Goal: Information Seeking & Learning: Compare options

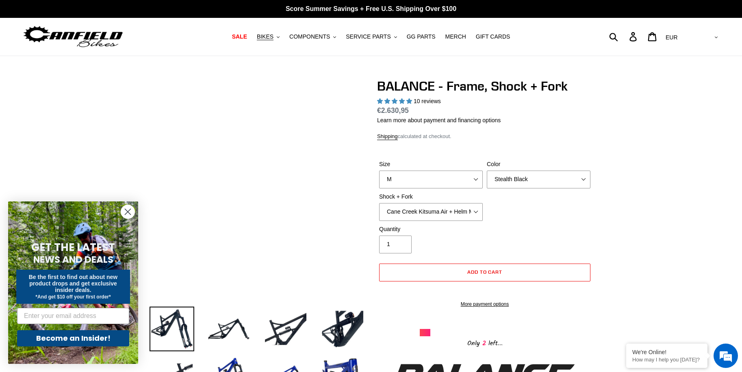
select select "M"
select select "Stealth Black"
select select "highest-rating"
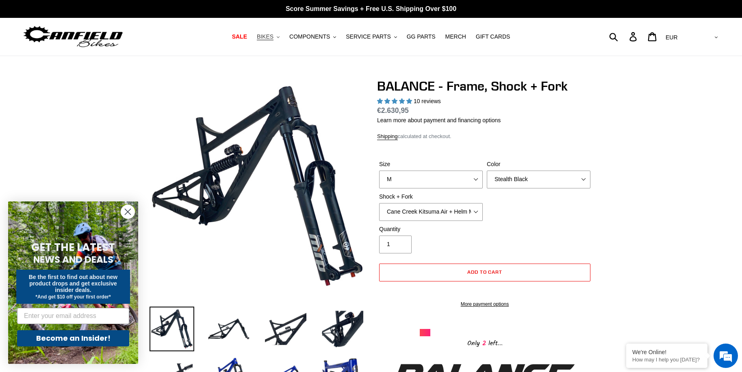
click at [273, 35] on span "BIKES" at bounding box center [265, 36] width 17 height 7
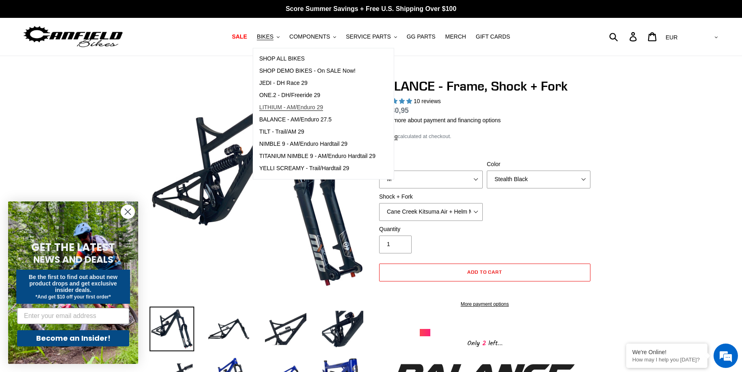
click at [311, 107] on span "LITHIUM - AM/Enduro 29" at bounding box center [291, 107] width 64 height 7
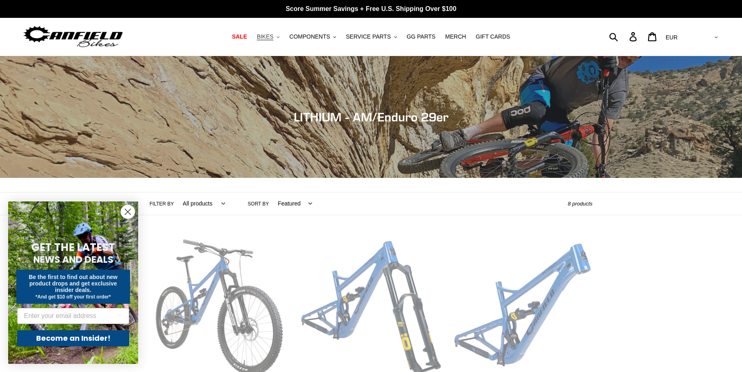
click at [273, 39] on span "BIKES" at bounding box center [265, 36] width 17 height 7
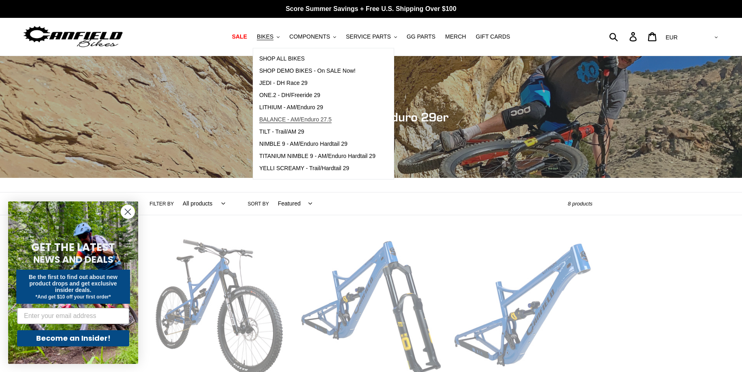
click at [282, 121] on span "BALANCE - AM/Enduro 27.5" at bounding box center [295, 119] width 72 height 7
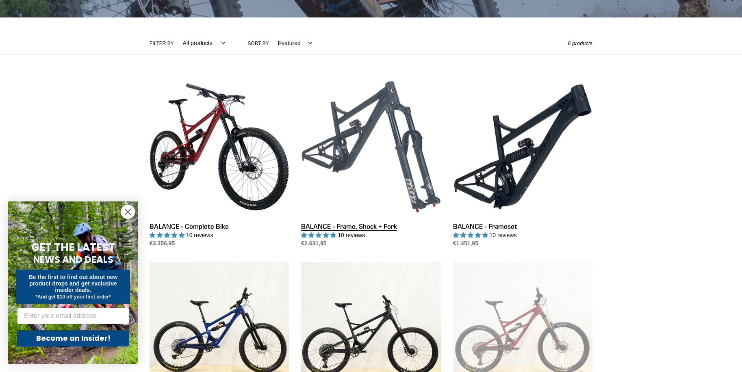
scroll to position [162, 0]
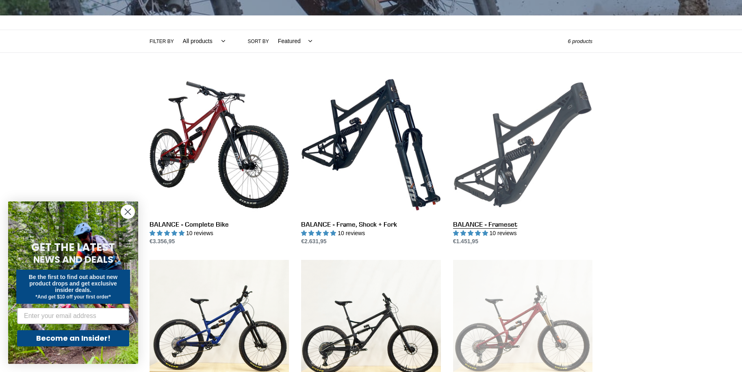
click at [513, 162] on link "BALANCE - Frameset" at bounding box center [522, 160] width 139 height 171
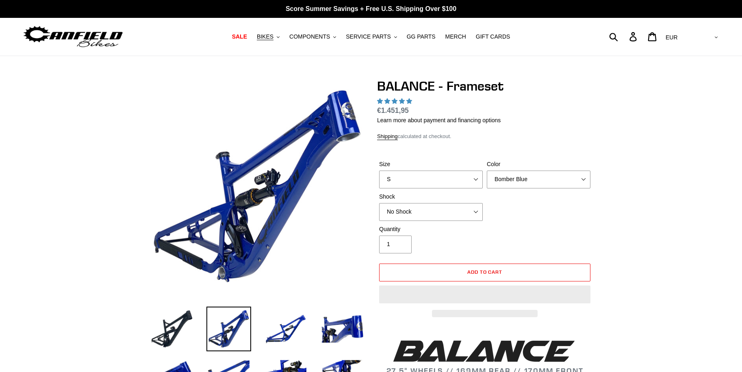
select select "highest-rating"
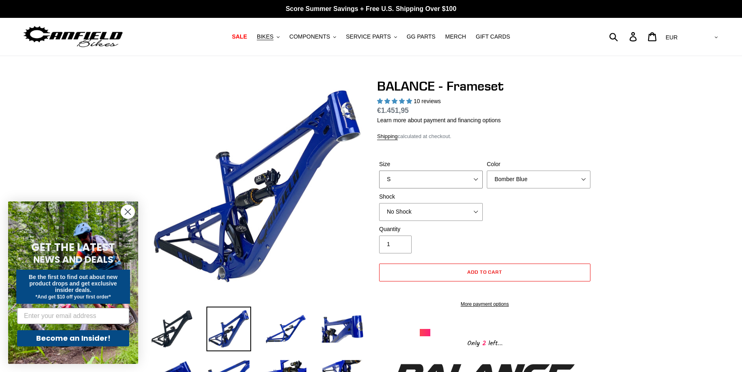
click at [477, 178] on select "S M L XL" at bounding box center [431, 180] width 104 height 18
select select "M"
click at [379, 171] on select "S M L XL" at bounding box center [431, 180] width 104 height 18
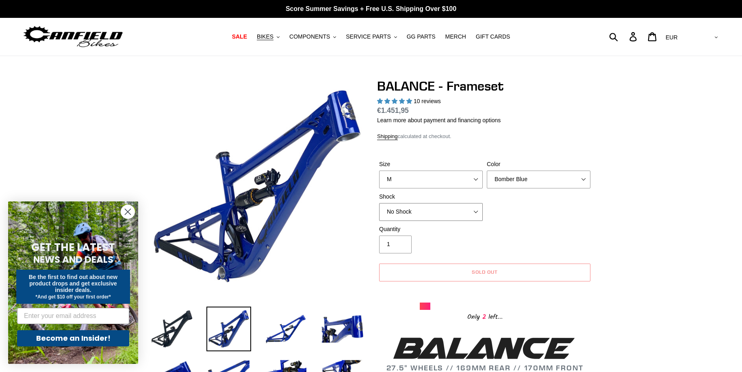
click at [463, 210] on select "No Shock Cane Creek Kitsuma Air Öhlins TTX2 Air EXT Storia V3-S" at bounding box center [431, 212] width 104 height 18
click at [379, 203] on select "No Shock Cane Creek Kitsuma Air Öhlins TTX2 Air EXT Storia V3-S" at bounding box center [431, 212] width 104 height 18
click at [463, 210] on select "No Shock Cane Creek Kitsuma Air Öhlins TTX2 Air EXT Storia V3-S" at bounding box center [431, 212] width 104 height 18
click at [379, 203] on select "No Shock Cane Creek Kitsuma Air Öhlins TTX2 Air EXT Storia V3-S" at bounding box center [431, 212] width 104 height 18
click at [465, 213] on select "No Shock Cane Creek Kitsuma Air Öhlins TTX2 Air EXT Storia V3-S" at bounding box center [431, 212] width 104 height 18
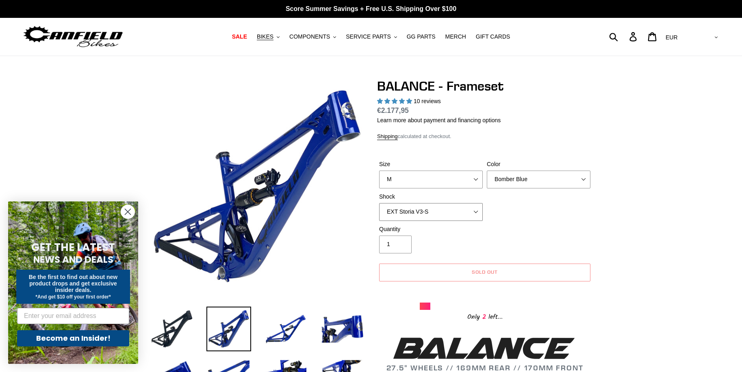
click at [379, 203] on select "No Shock Cane Creek Kitsuma Air Öhlins TTX2 Air EXT Storia V3-S" at bounding box center [431, 212] width 104 height 18
click at [465, 215] on select "No Shock Cane Creek Kitsuma Air Öhlins TTX2 Air EXT Storia V3-S" at bounding box center [431, 212] width 104 height 18
select select "Cane Creek Kitsuma Air"
click at [379, 203] on select "No Shock Cane Creek Kitsuma Air Öhlins TTX2 Air EXT Storia V3-S" at bounding box center [431, 212] width 104 height 18
click at [543, 179] on select "Bomber Blue Goat's Blood Stealth Black" at bounding box center [539, 180] width 104 height 18
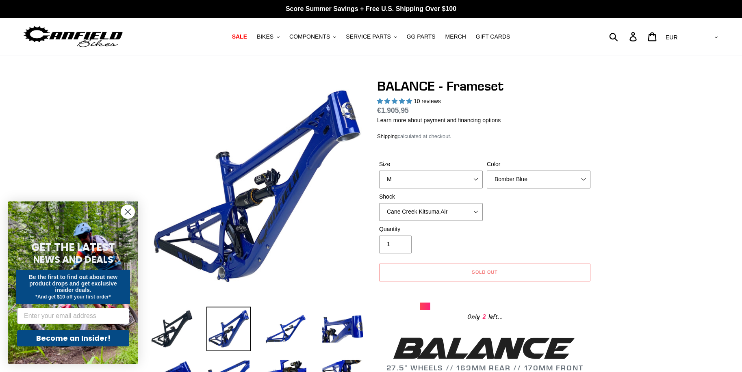
select select "Stealth Black"
click at [487, 171] on select "Bomber Blue Goat's Blood Stealth Black" at bounding box center [539, 180] width 104 height 18
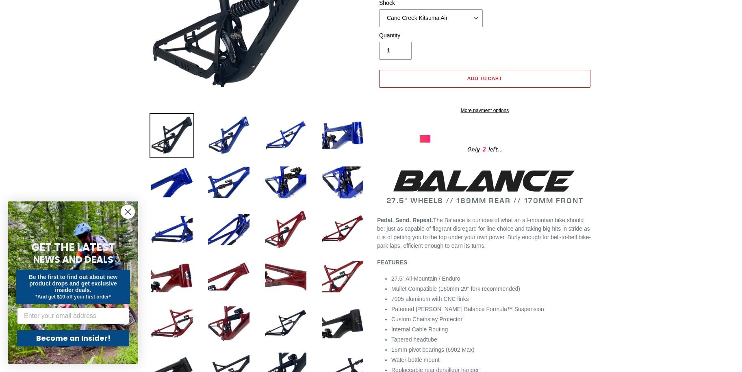
scroll to position [284, 0]
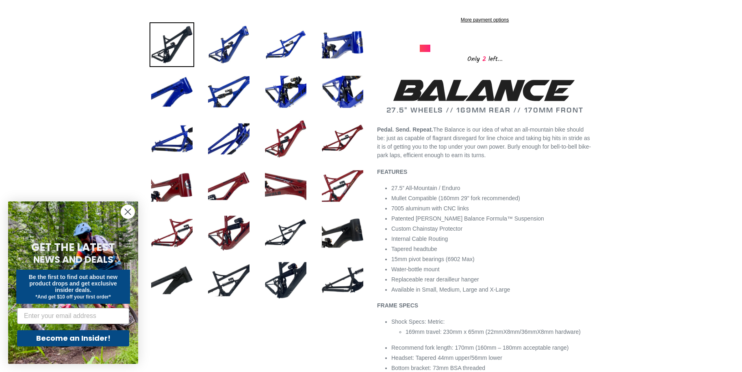
click at [128, 214] on circle "Close dialog" at bounding box center [127, 211] width 13 height 13
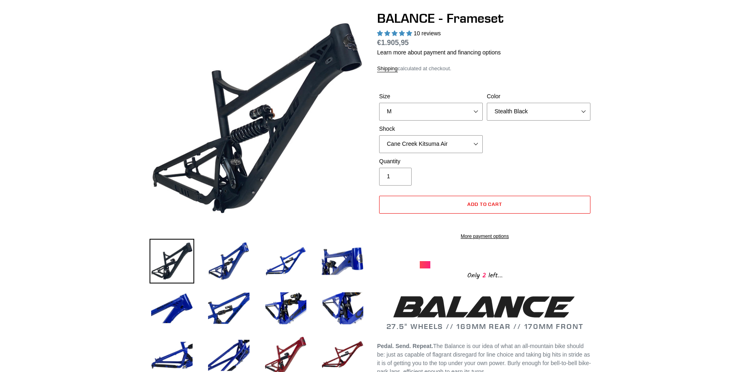
scroll to position [41, 0]
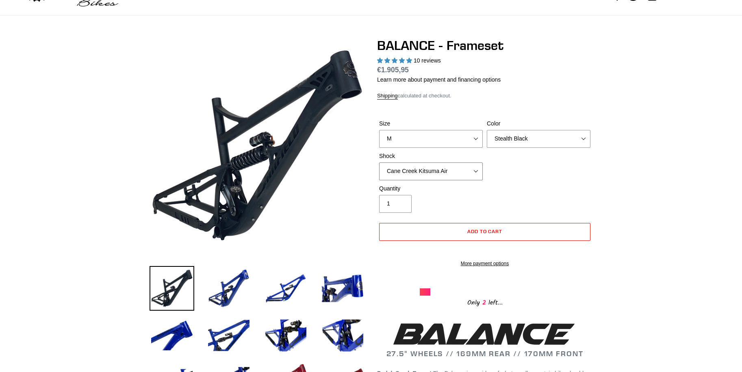
click at [467, 173] on select "No Shock Cane Creek Kitsuma Air Öhlins TTX2 Air EXT Storia V3-S" at bounding box center [431, 171] width 104 height 18
select select "No Shock"
click at [379, 162] on select "No Shock Cane Creek Kitsuma Air Öhlins TTX2 Air EXT Storia V3-S" at bounding box center [431, 171] width 104 height 18
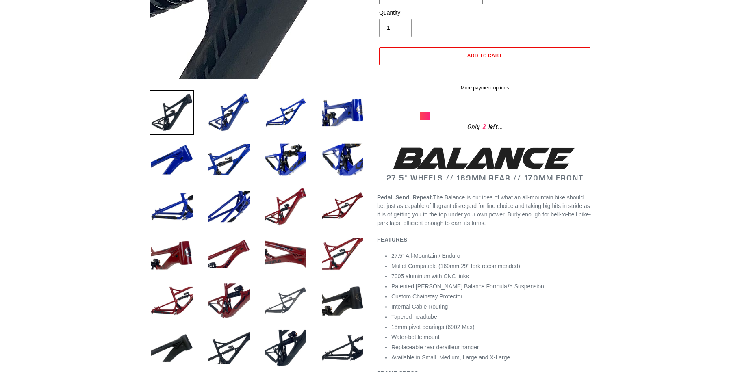
scroll to position [325, 0]
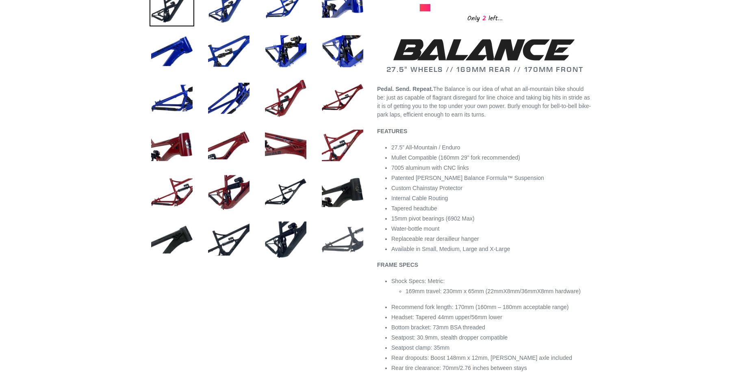
click at [337, 244] on img at bounding box center [342, 239] width 45 height 45
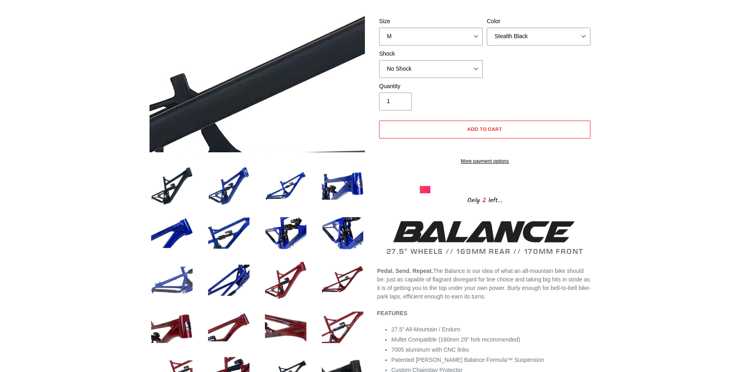
scroll to position [244, 0]
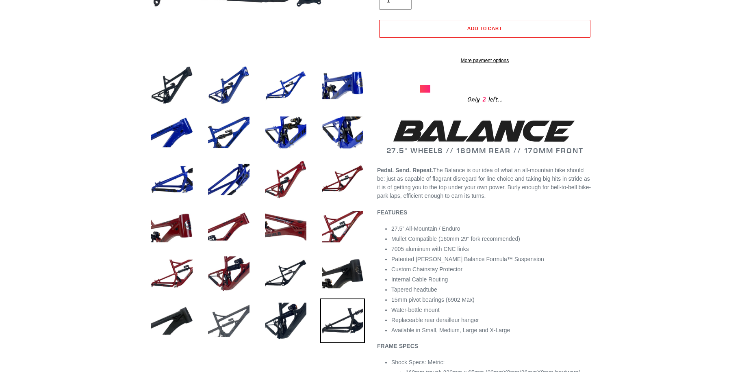
click at [222, 327] on img at bounding box center [228, 321] width 45 height 45
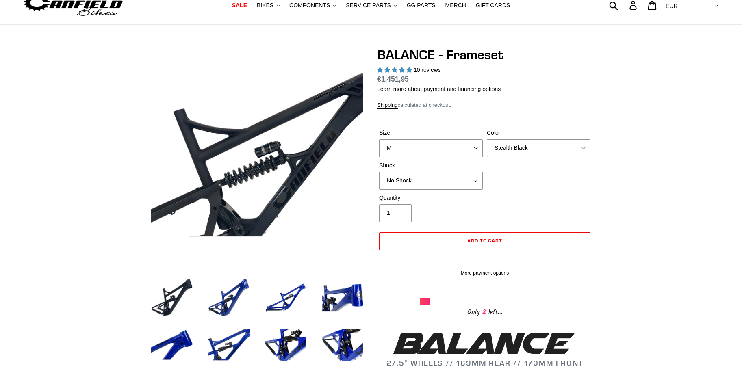
scroll to position [0, 0]
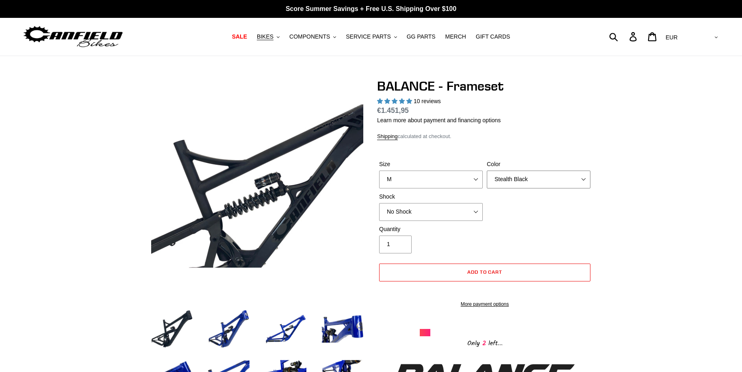
click at [578, 177] on select "Bomber Blue Goat's Blood Stealth Black" at bounding box center [539, 180] width 104 height 18
click at [273, 35] on span "BIKES" at bounding box center [265, 36] width 17 height 7
click at [368, 36] on span "SERVICE PARTS" at bounding box center [368, 36] width 45 height 7
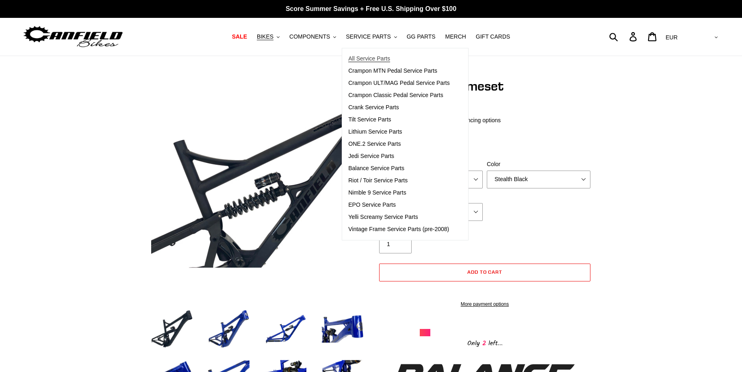
click at [364, 58] on span "All Service Parts" at bounding box center [369, 58] width 42 height 7
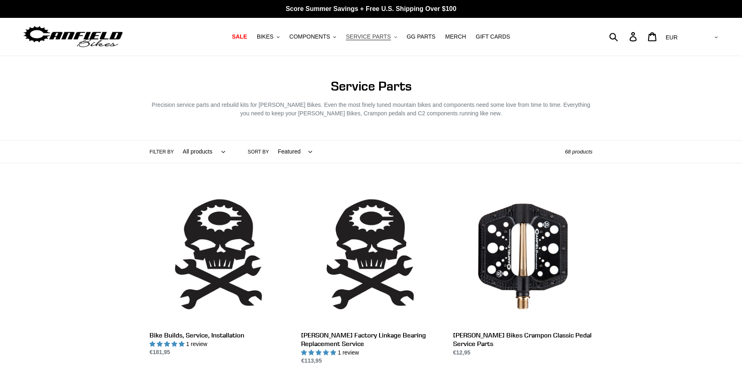
click at [375, 37] on span "SERVICE PARTS" at bounding box center [368, 36] width 45 height 7
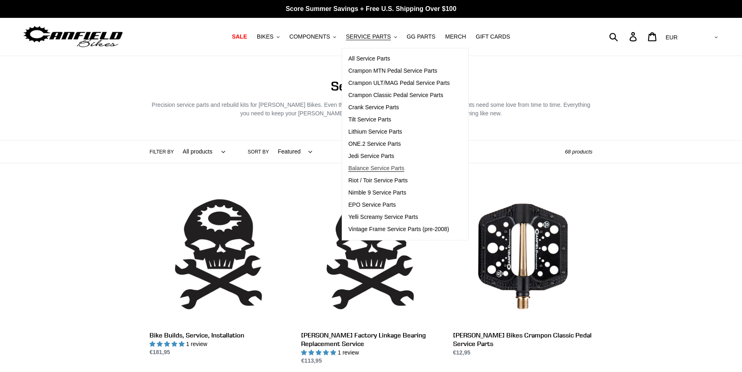
click at [382, 170] on span "Balance Service Parts" at bounding box center [376, 168] width 56 height 7
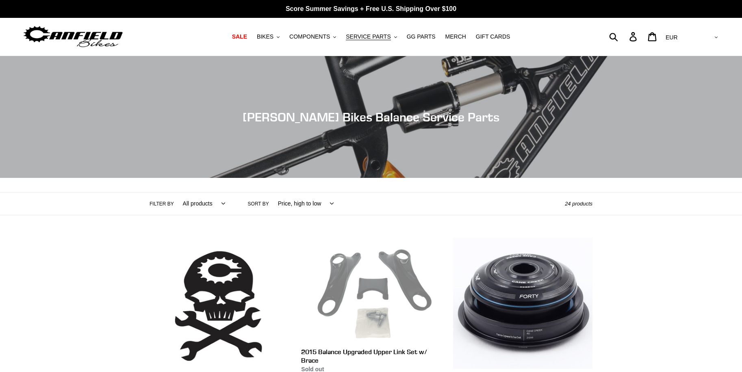
click at [60, 31] on img at bounding box center [73, 37] width 102 height 26
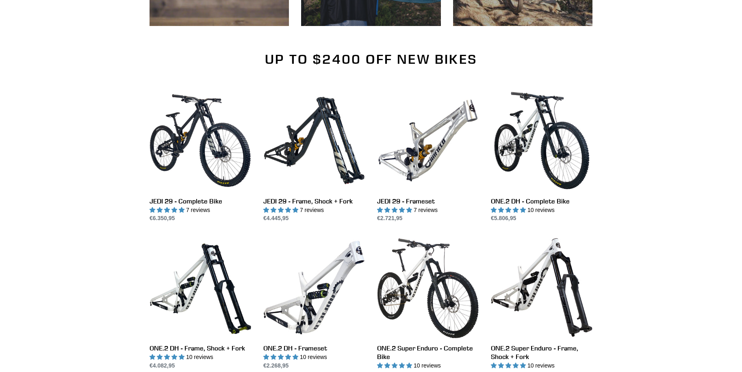
scroll to position [812, 0]
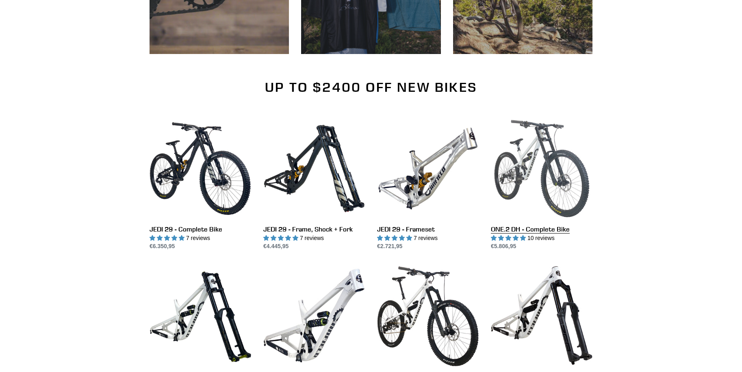
click at [504, 184] on link "ONE.2 DH - Complete Bike" at bounding box center [542, 184] width 102 height 133
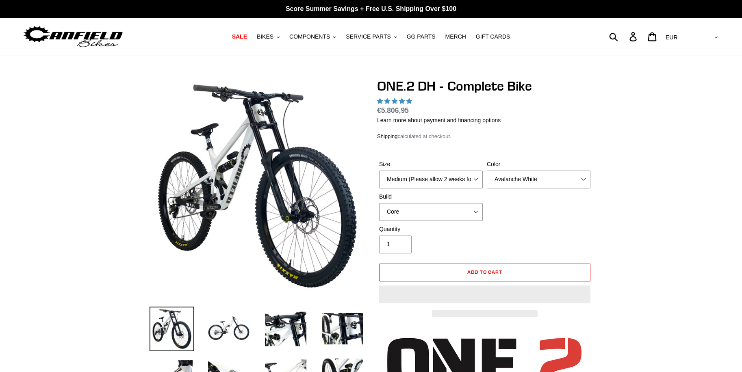
select select "highest-rating"
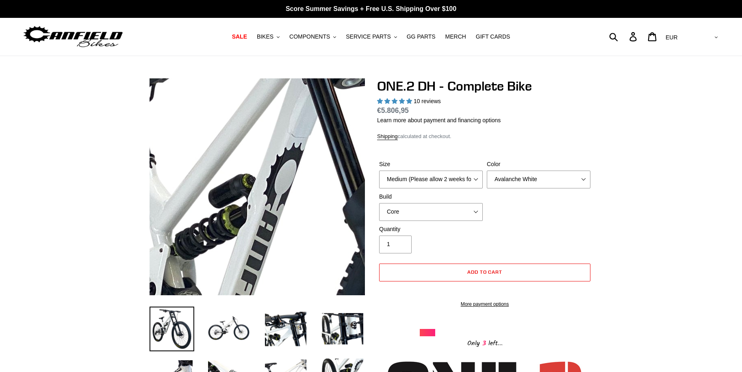
drag, startPoint x: 240, startPoint y: 135, endPoint x: 243, endPoint y: 131, distance: 4.7
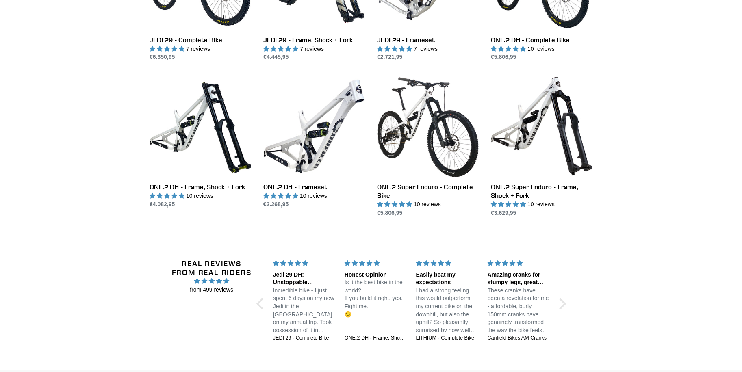
scroll to position [1014, 0]
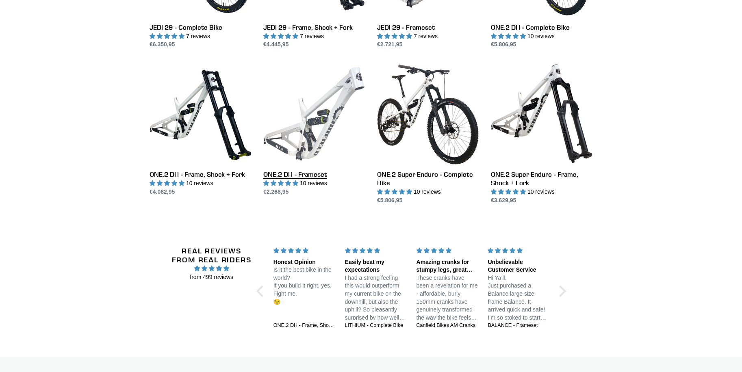
click at [290, 140] on link "ONE.2 DH - Frameset" at bounding box center [314, 129] width 102 height 133
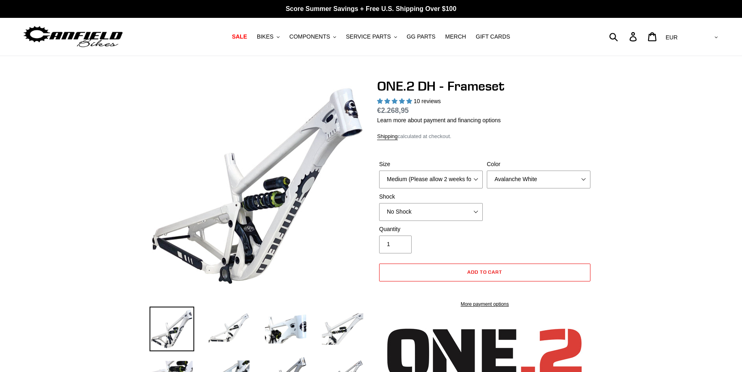
select select "highest-rating"
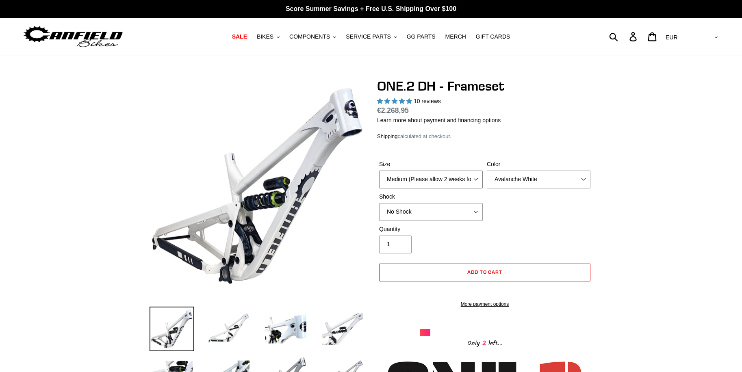
click at [422, 181] on select "Medium (Please allow 2 weeks for delivery) Large (Sold Out)" at bounding box center [431, 180] width 104 height 18
click at [504, 181] on select "Avalanche White Bentonite Grey" at bounding box center [539, 180] width 104 height 18
select select "Bentonite Grey"
click at [487, 171] on select "Avalanche White Bentonite Grey" at bounding box center [539, 180] width 104 height 18
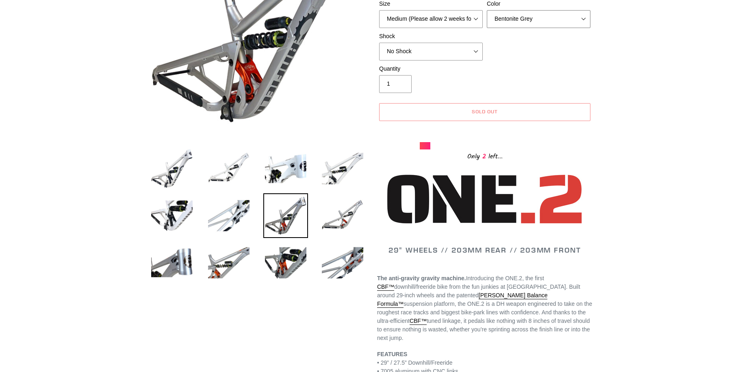
scroll to position [162, 0]
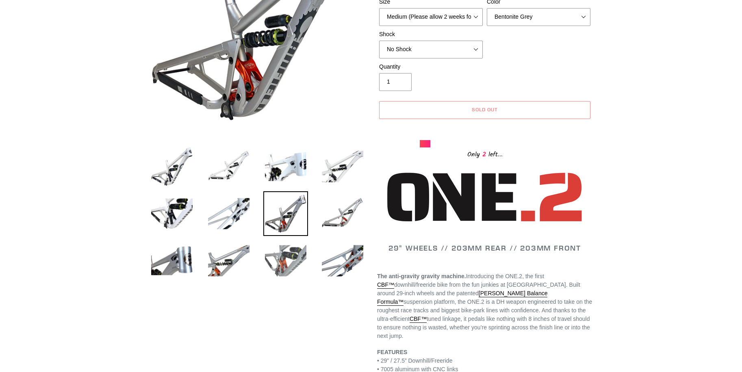
click at [284, 262] on img at bounding box center [285, 260] width 45 height 45
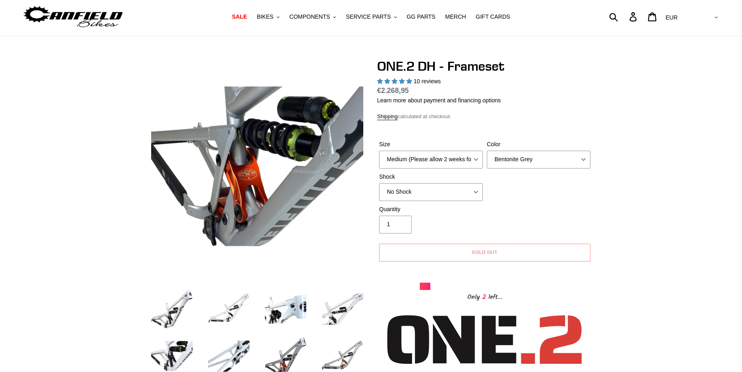
scroll to position [0, 0]
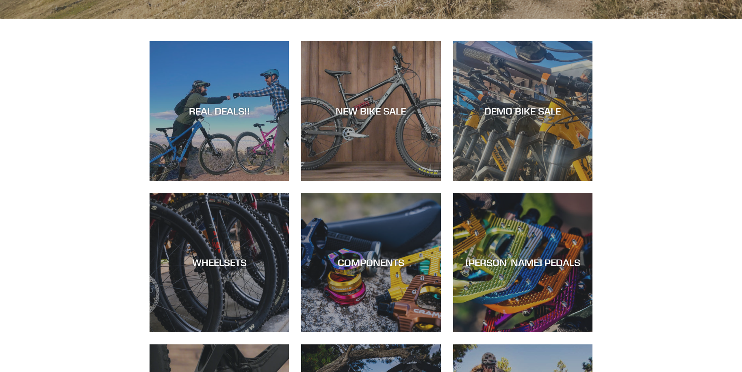
scroll to position [364, 0]
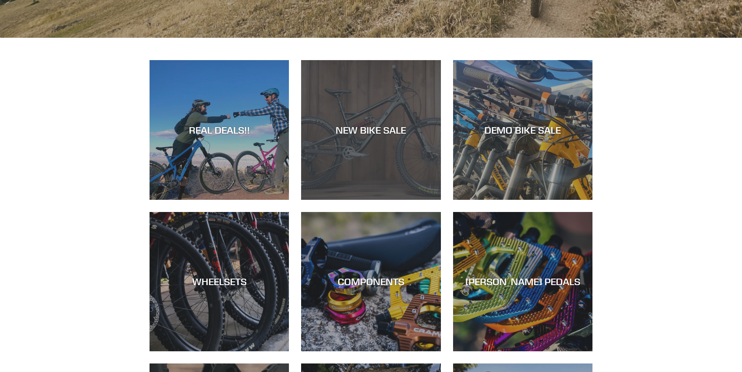
click at [345, 200] on div "NEW BIKE SALE" at bounding box center [370, 200] width 139 height 0
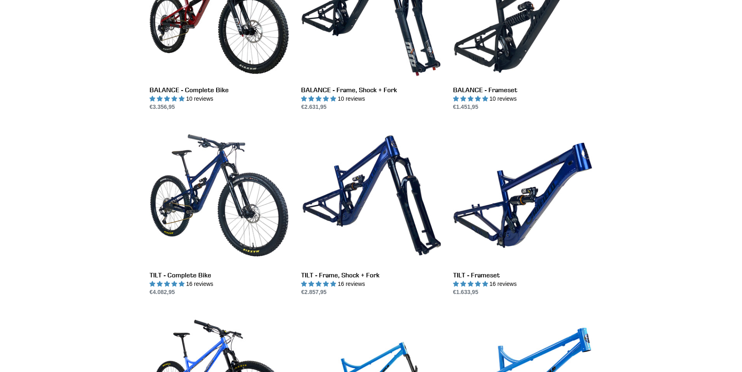
scroll to position [853, 0]
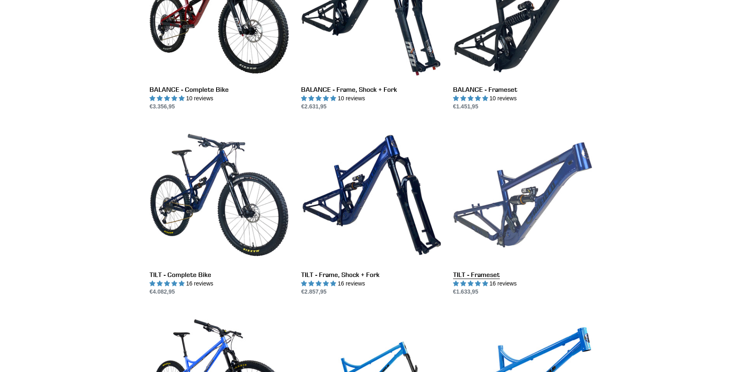
click at [511, 210] on link "TILT - Frameset" at bounding box center [522, 210] width 139 height 171
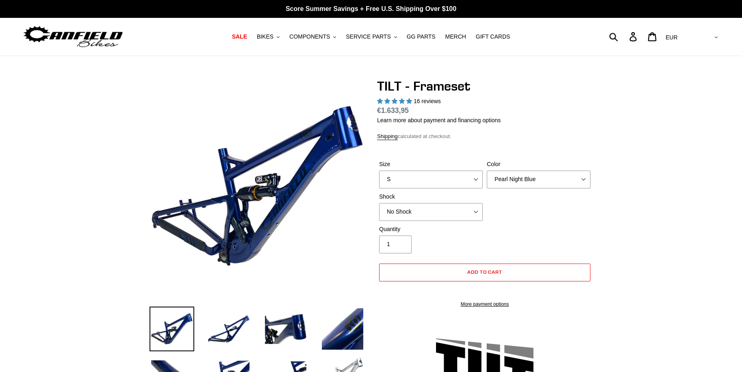
select select "highest-rating"
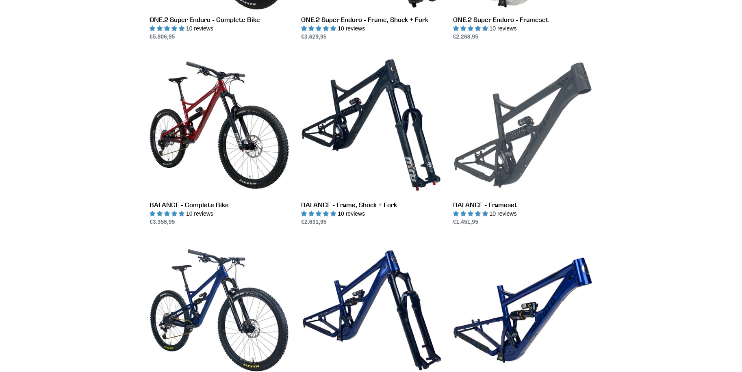
scroll to position [569, 0]
